Goal: Check status: Check status

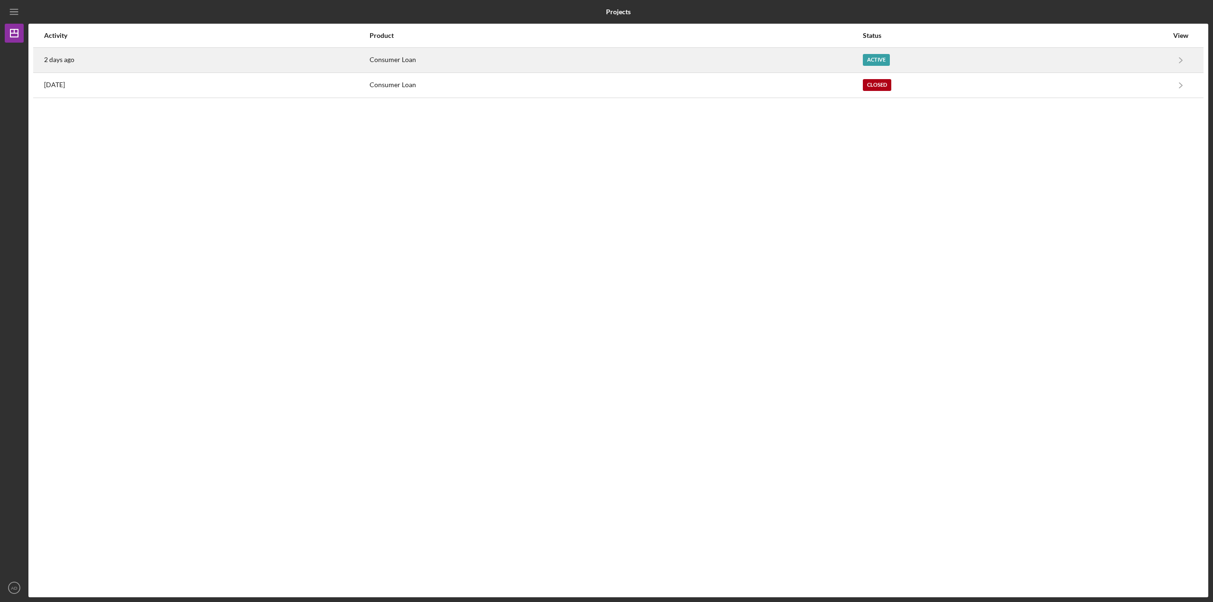
click at [734, 67] on div "Consumer Loan" at bounding box center [616, 60] width 492 height 24
